Goal: Information Seeking & Learning: Learn about a topic

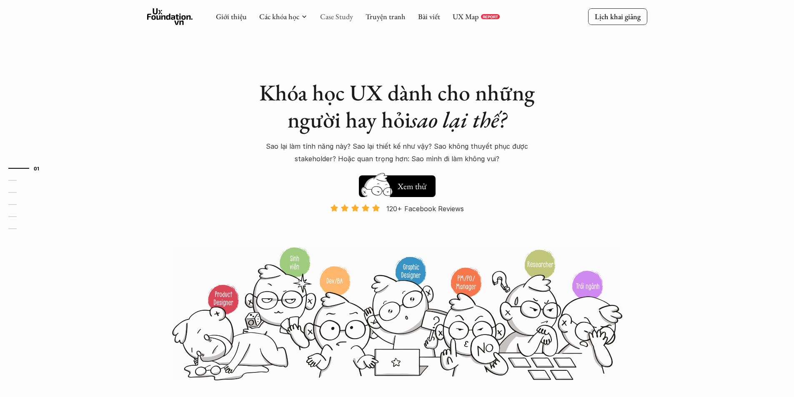
click at [331, 16] on link "Case Study" at bounding box center [336, 17] width 33 height 10
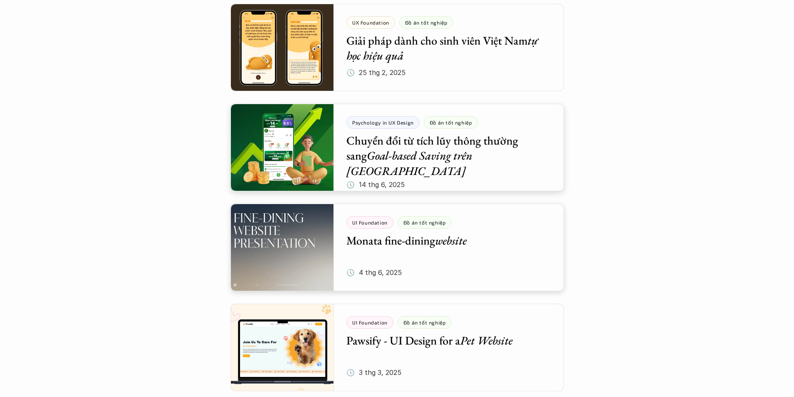
scroll to position [208, 0]
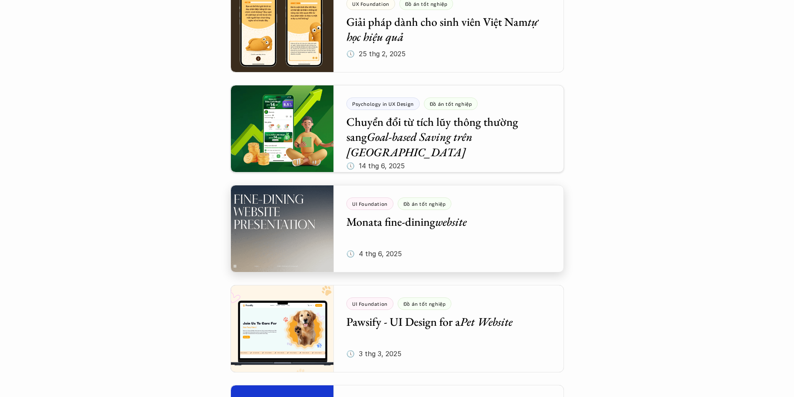
click at [382, 246] on div at bounding box center [396, 228] width 333 height 87
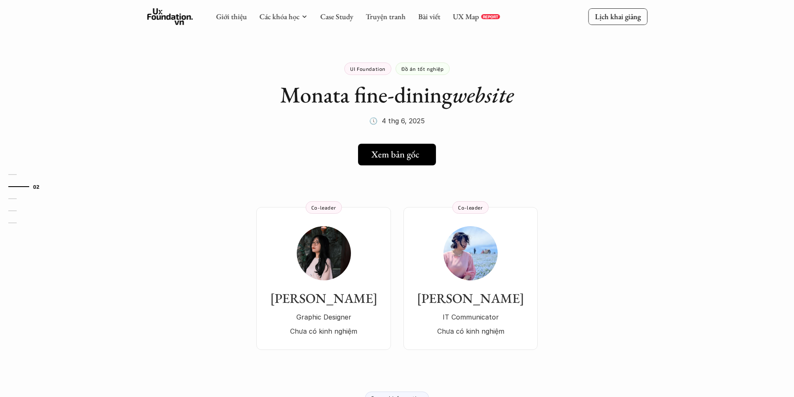
click at [419, 155] on div "Xem bản gốc" at bounding box center [399, 154] width 56 height 11
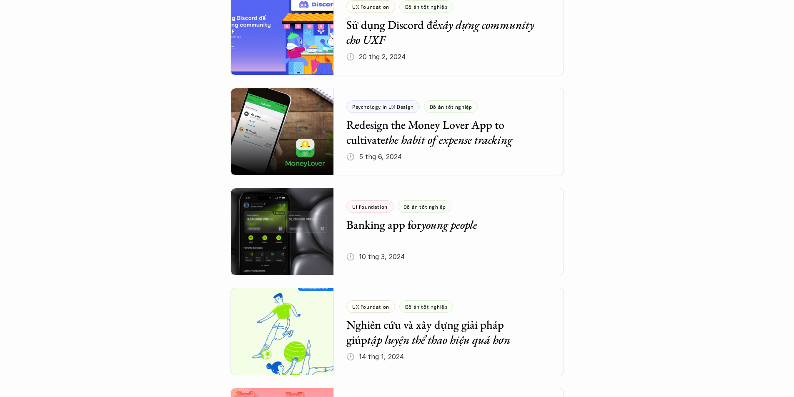
scroll to position [1125, 0]
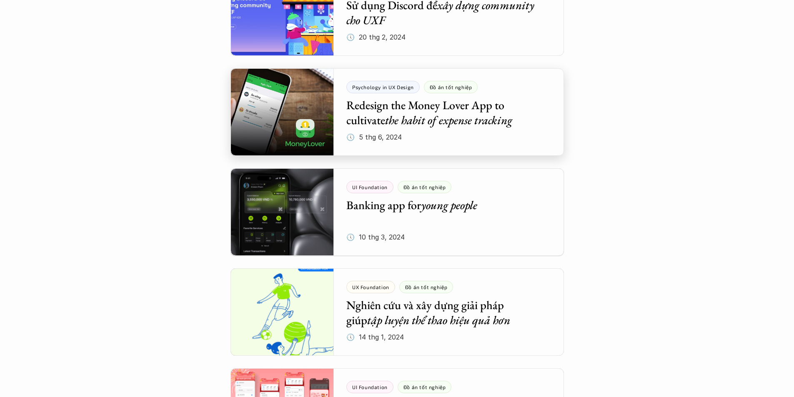
click at [420, 127] on div at bounding box center [396, 111] width 333 height 87
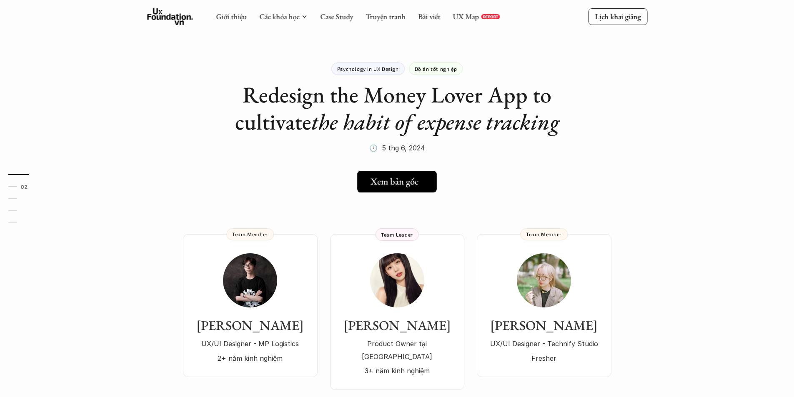
click at [417, 181] on h5 "Xem bản gốc" at bounding box center [394, 181] width 48 height 11
